Goal: Task Accomplishment & Management: Manage account settings

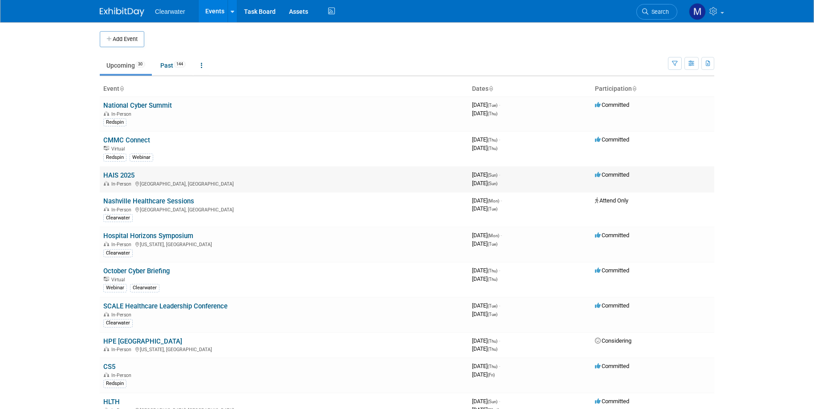
click at [117, 172] on link "HAIS 2025" at bounding box center [118, 175] width 31 height 8
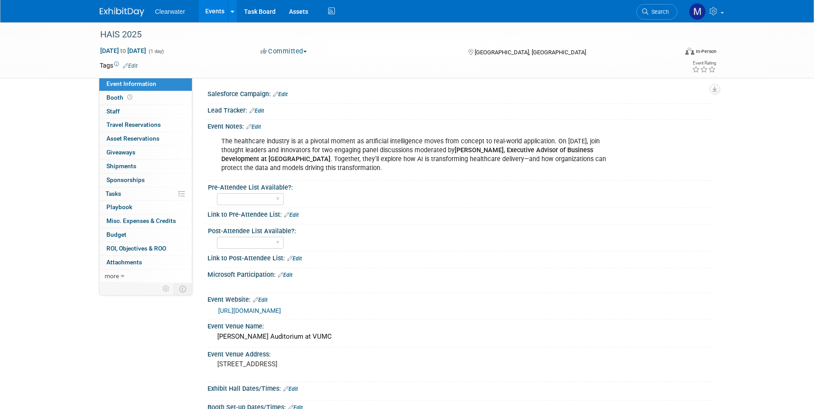
click at [132, 66] on link "Edit" at bounding box center [130, 66] width 15 height 6
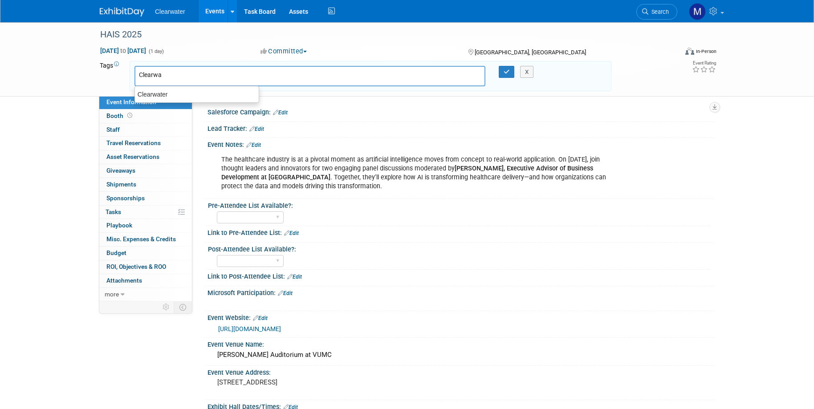
type input "Clear"
drag, startPoint x: 256, startPoint y: 97, endPoint x: 215, endPoint y: 97, distance: 41.4
click at [215, 97] on div "Clearwater" at bounding box center [197, 95] width 124 height 12
type input "Clearwater"
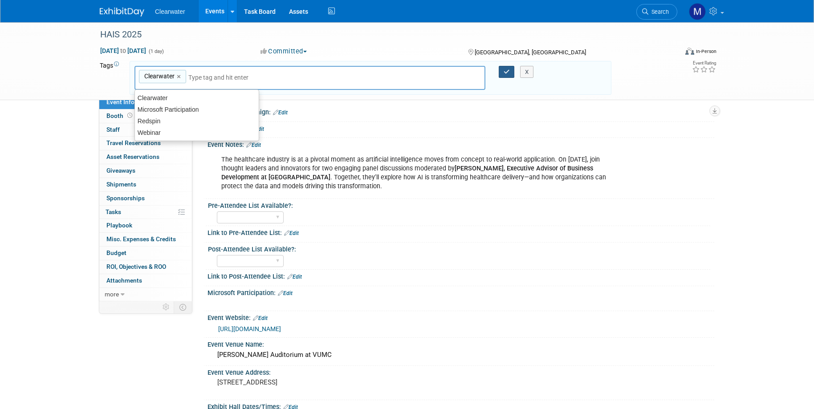
click at [504, 74] on icon "button" at bounding box center [506, 72] width 6 height 6
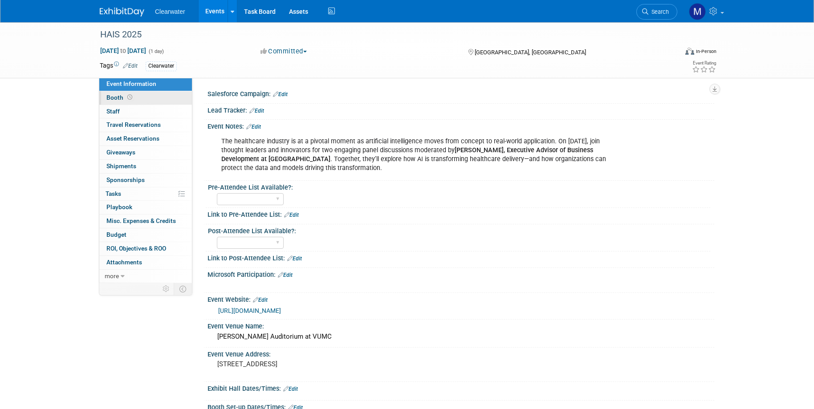
click at [128, 97] on icon at bounding box center [129, 97] width 5 height 5
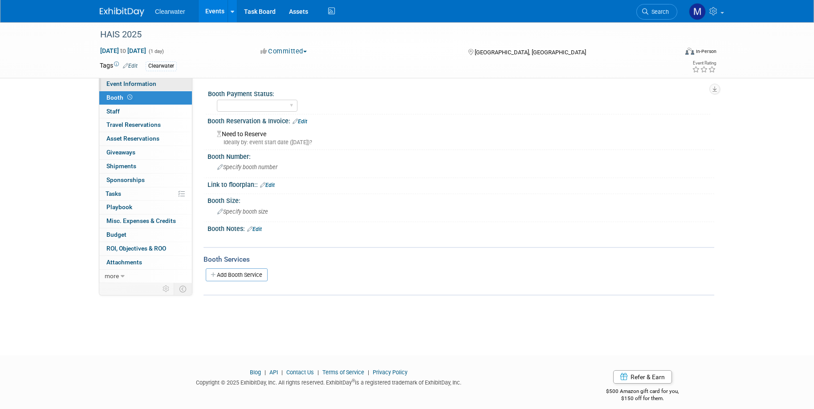
click at [133, 82] on span "Event Information" at bounding box center [131, 83] width 50 height 7
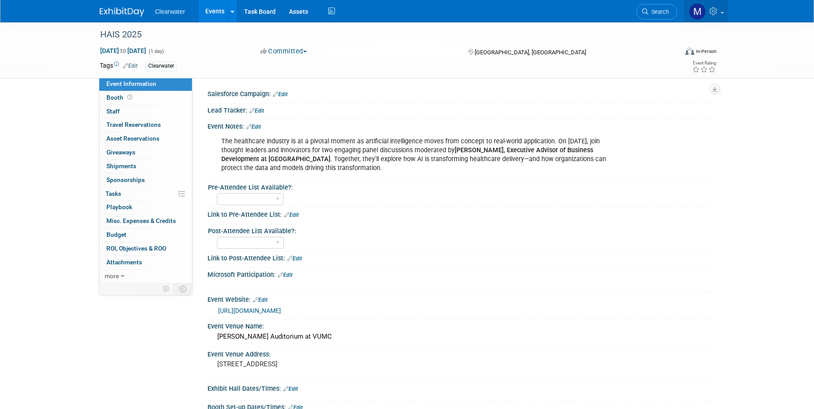
click at [711, 9] on icon at bounding box center [714, 11] width 10 height 8
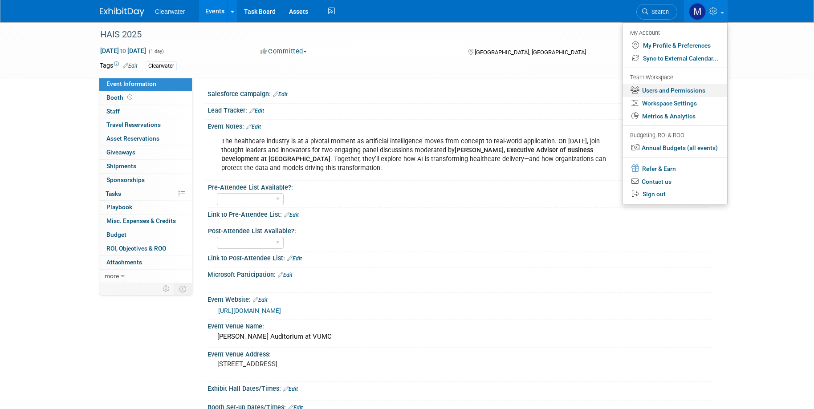
click at [674, 86] on link "Users and Permissions" at bounding box center [674, 90] width 105 height 13
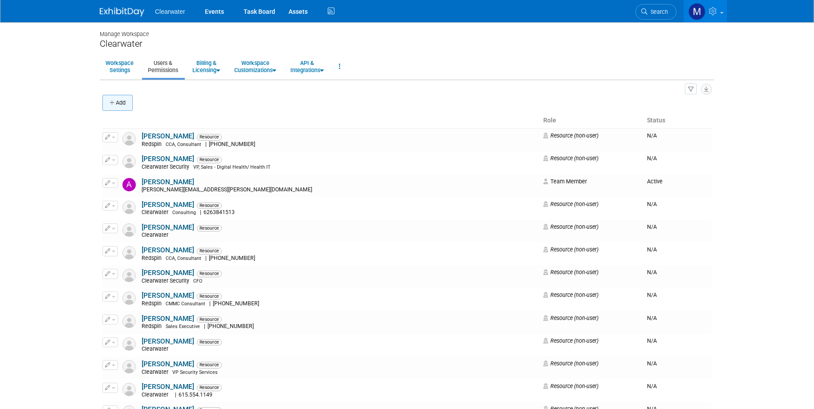
click at [121, 101] on button "Add" at bounding box center [117, 103] width 30 height 16
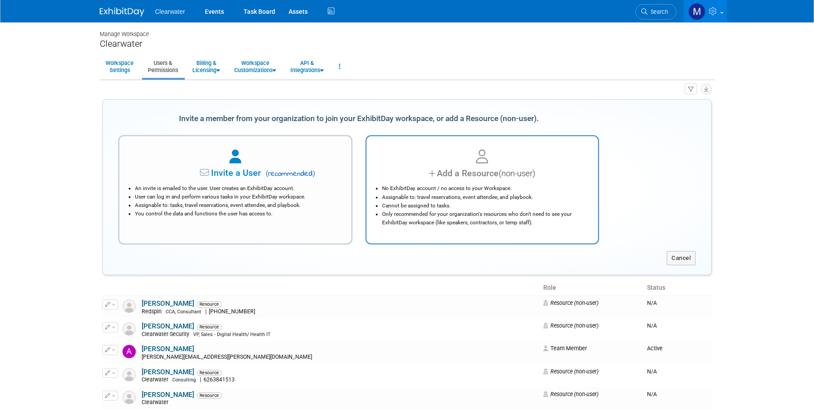
click at [502, 163] on div at bounding box center [483, 157] width 210 height 20
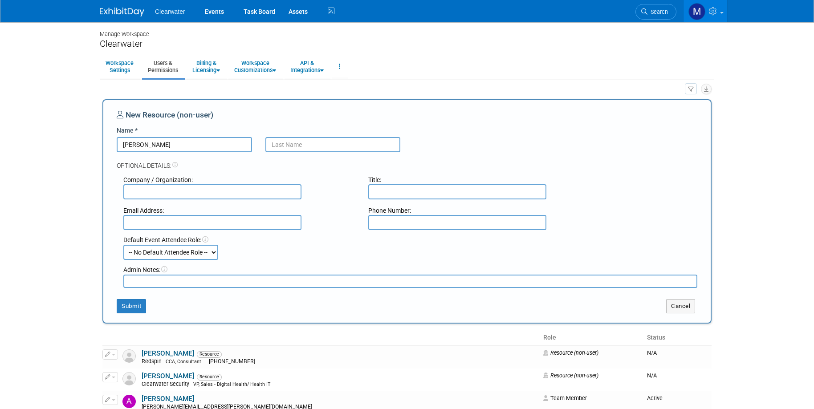
type input "Jon"
type input "Stone"
type input "Clearwater"
click at [134, 300] on button "Submit" at bounding box center [131, 306] width 29 height 14
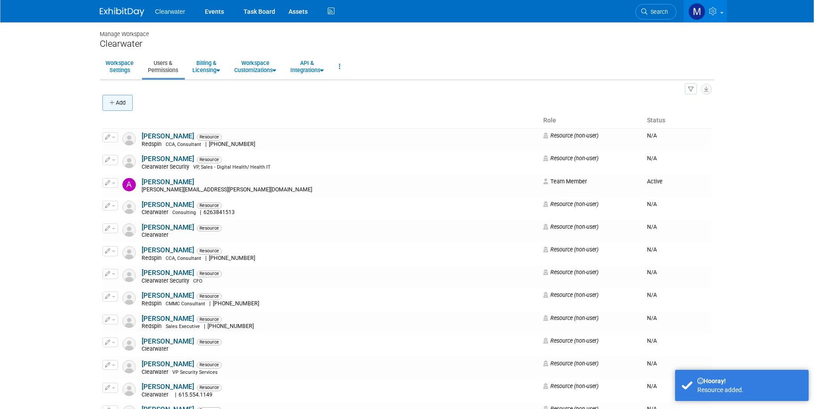
click at [119, 101] on button "Add" at bounding box center [117, 103] width 30 height 16
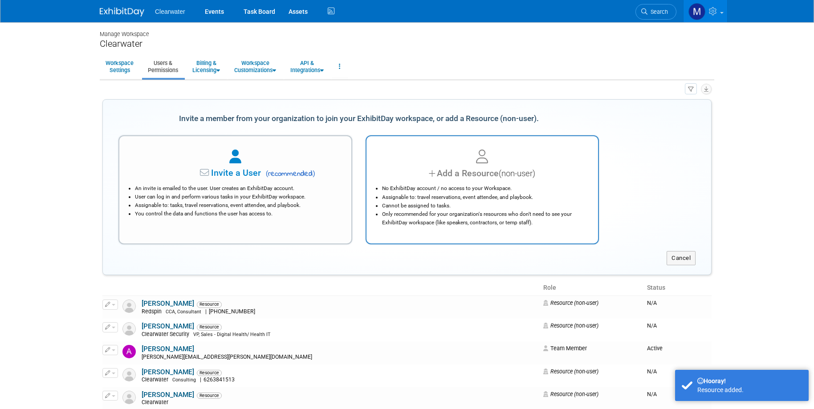
click at [458, 176] on div "Add a Resource (non-user)" at bounding box center [483, 173] width 210 height 13
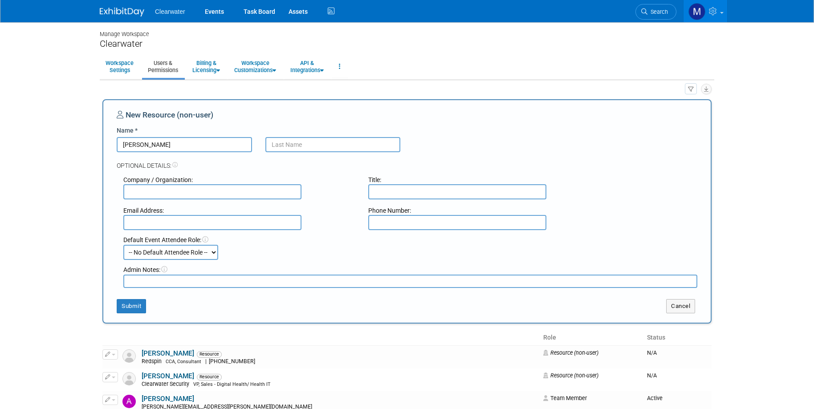
type input "Jeff"
type input "Englander"
click at [143, 184] on input "text" at bounding box center [212, 191] width 178 height 15
type input "Clearwater"
click at [383, 183] on div "Title:" at bounding box center [483, 179] width 231 height 9
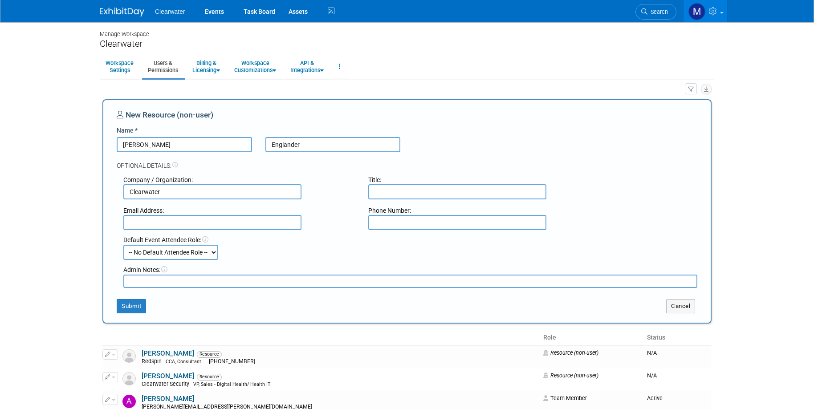
click at [383, 187] on input "text" at bounding box center [457, 191] width 178 height 15
type input "B"
click at [135, 303] on button "Submit" at bounding box center [131, 306] width 29 height 14
